Goal: Transaction & Acquisition: Download file/media

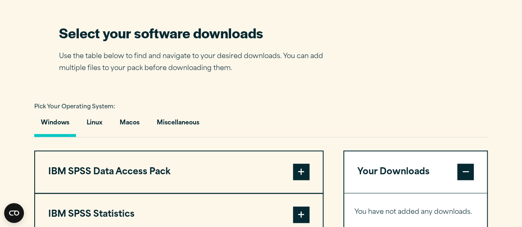
scroll to position [509, 0]
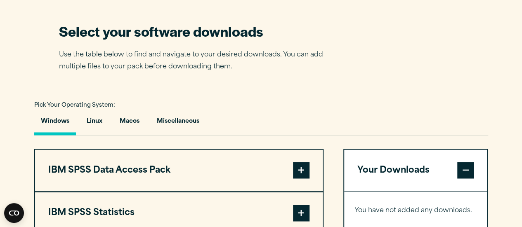
click at [47, 135] on button "Windows" at bounding box center [55, 124] width 42 height 24
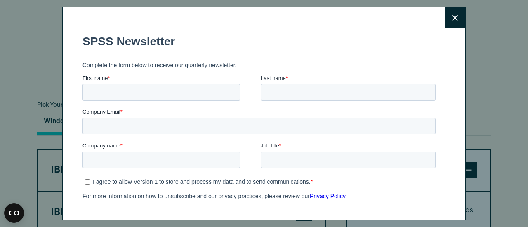
click at [452, 18] on icon at bounding box center [455, 18] width 6 height 6
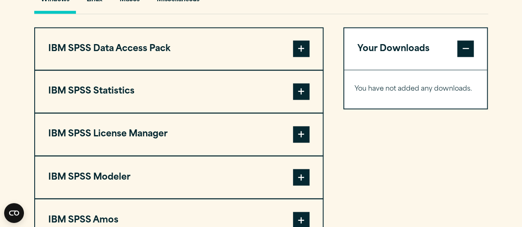
scroll to position [651, 0]
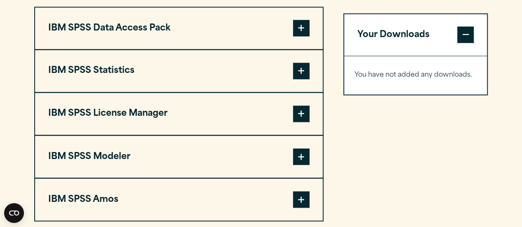
click at [300, 79] on span at bounding box center [301, 71] width 17 height 17
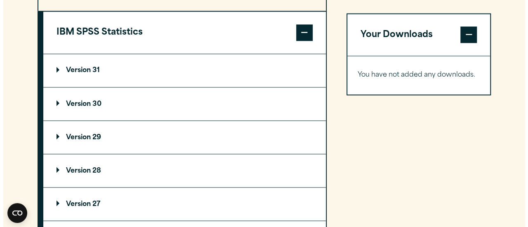
scroll to position [716, 0]
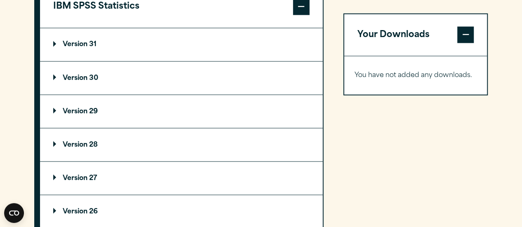
click at [99, 90] on summary "Version 30" at bounding box center [181, 77] width 283 height 33
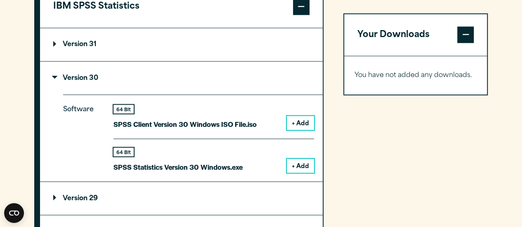
click at [304, 173] on button "+ Add" at bounding box center [300, 166] width 27 height 14
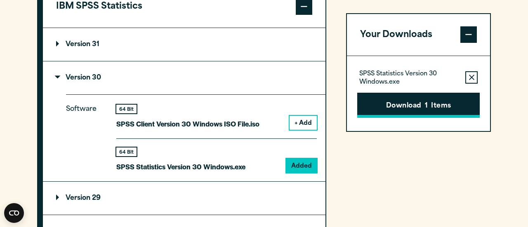
click at [386, 112] on button "Download 1 Items" at bounding box center [418, 106] width 123 height 26
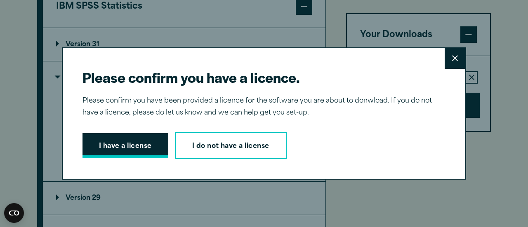
click at [103, 150] on button "I have a license" at bounding box center [126, 146] width 86 height 26
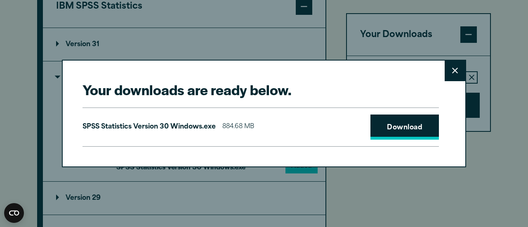
click at [387, 130] on link "Download" at bounding box center [404, 128] width 68 height 26
click at [482, 182] on div "Your downloads are ready below. Close SPSS Statistics Version 30 Windows.exe 88…" at bounding box center [264, 113] width 528 height 227
